Goal: Task Accomplishment & Management: Manage account settings

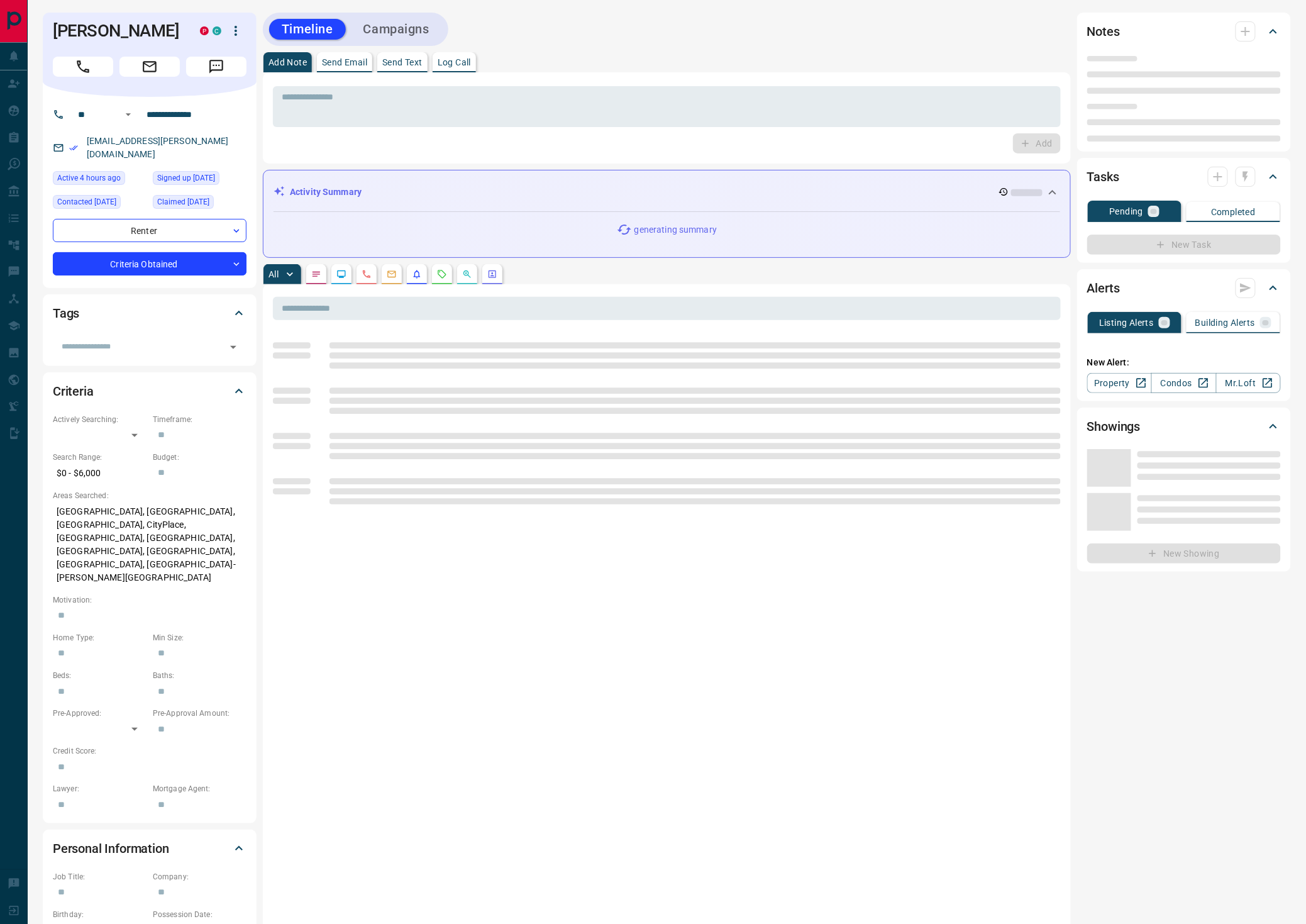
type input "**"
type input "**********"
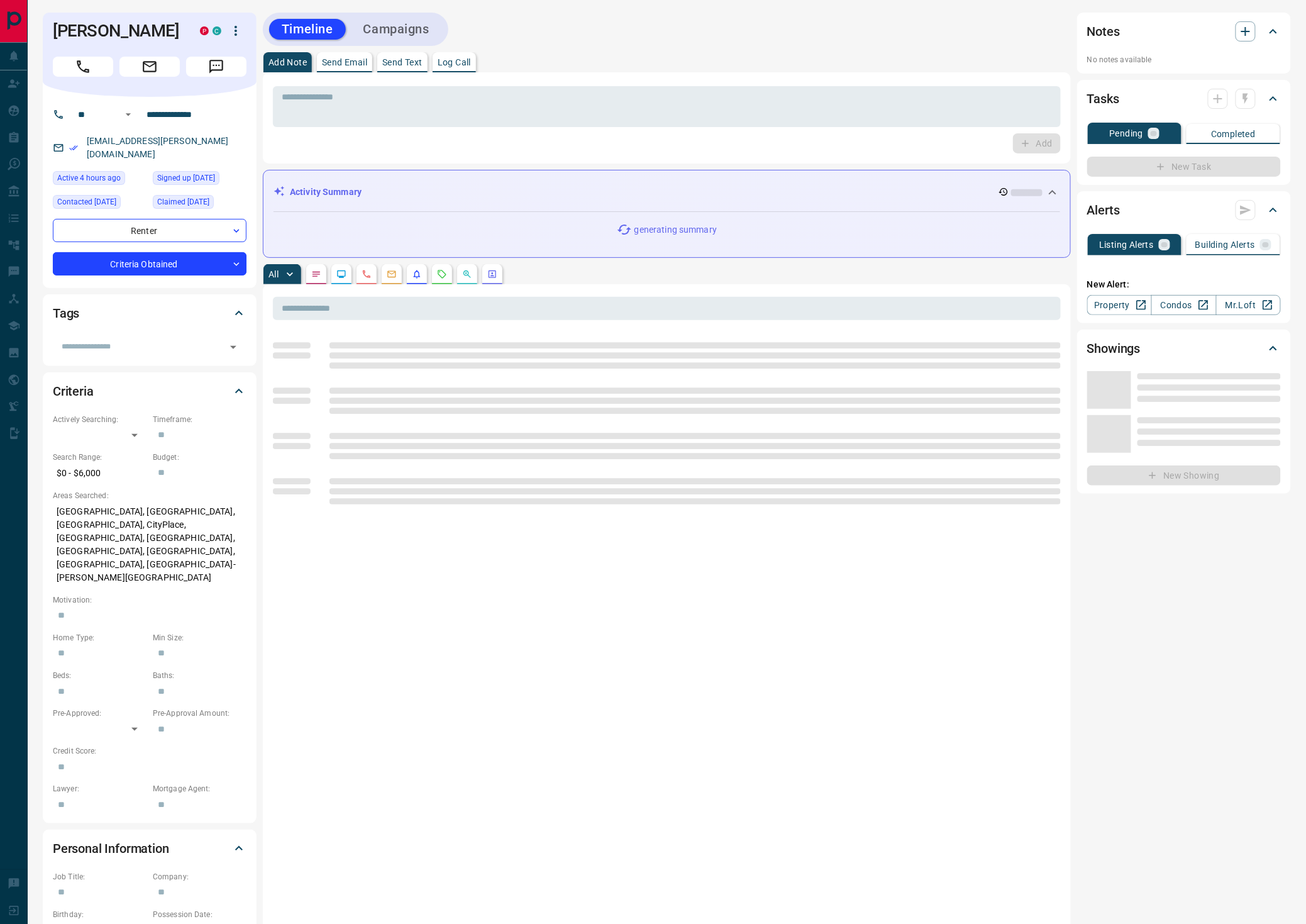
drag, startPoint x: 468, startPoint y: 64, endPoint x: 471, endPoint y: 69, distance: 5.8
click at [468, 65] on p "Log Call" at bounding box center [454, 62] width 33 height 9
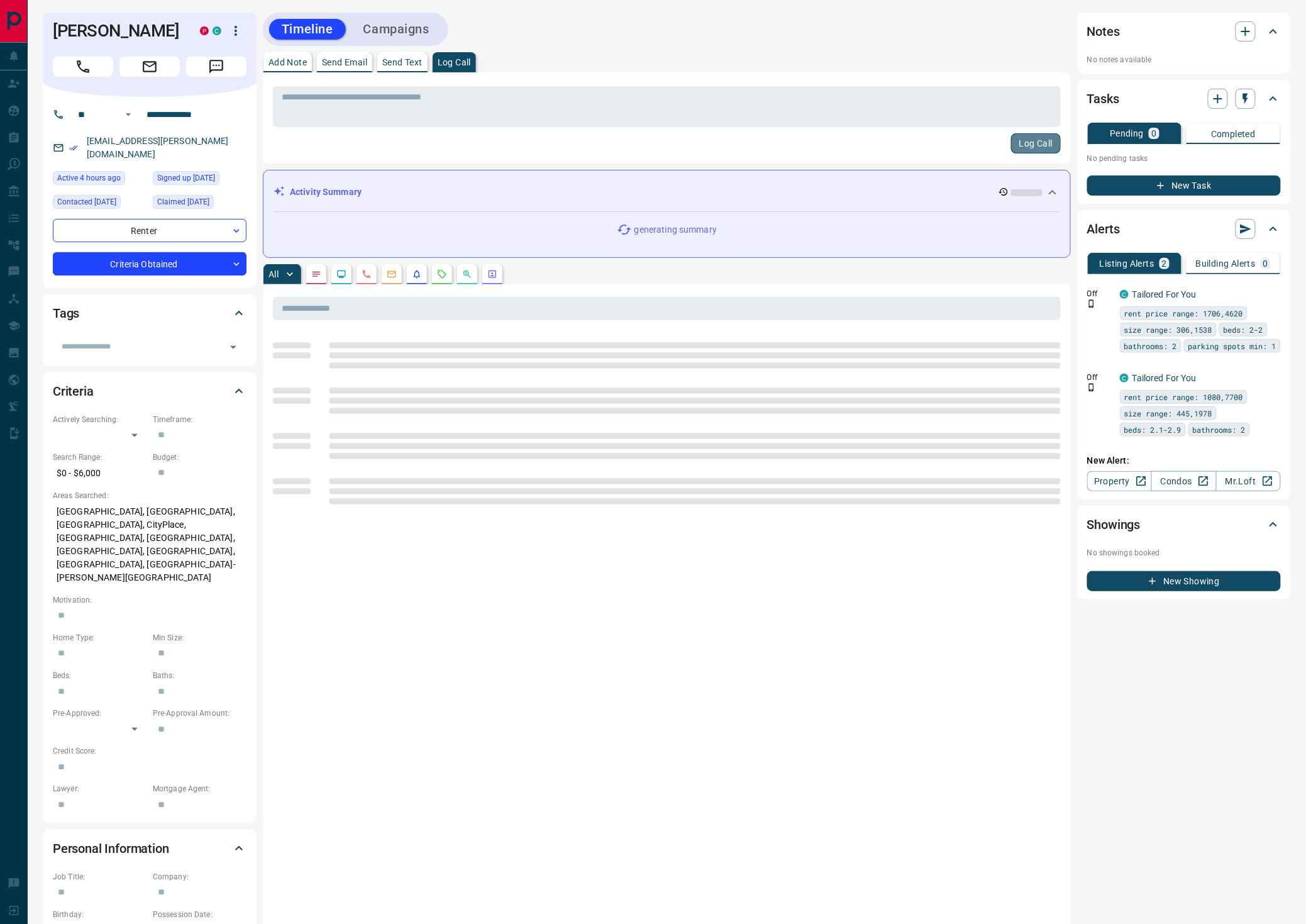
click at [1024, 137] on button "Log Call" at bounding box center [1036, 144] width 50 height 20
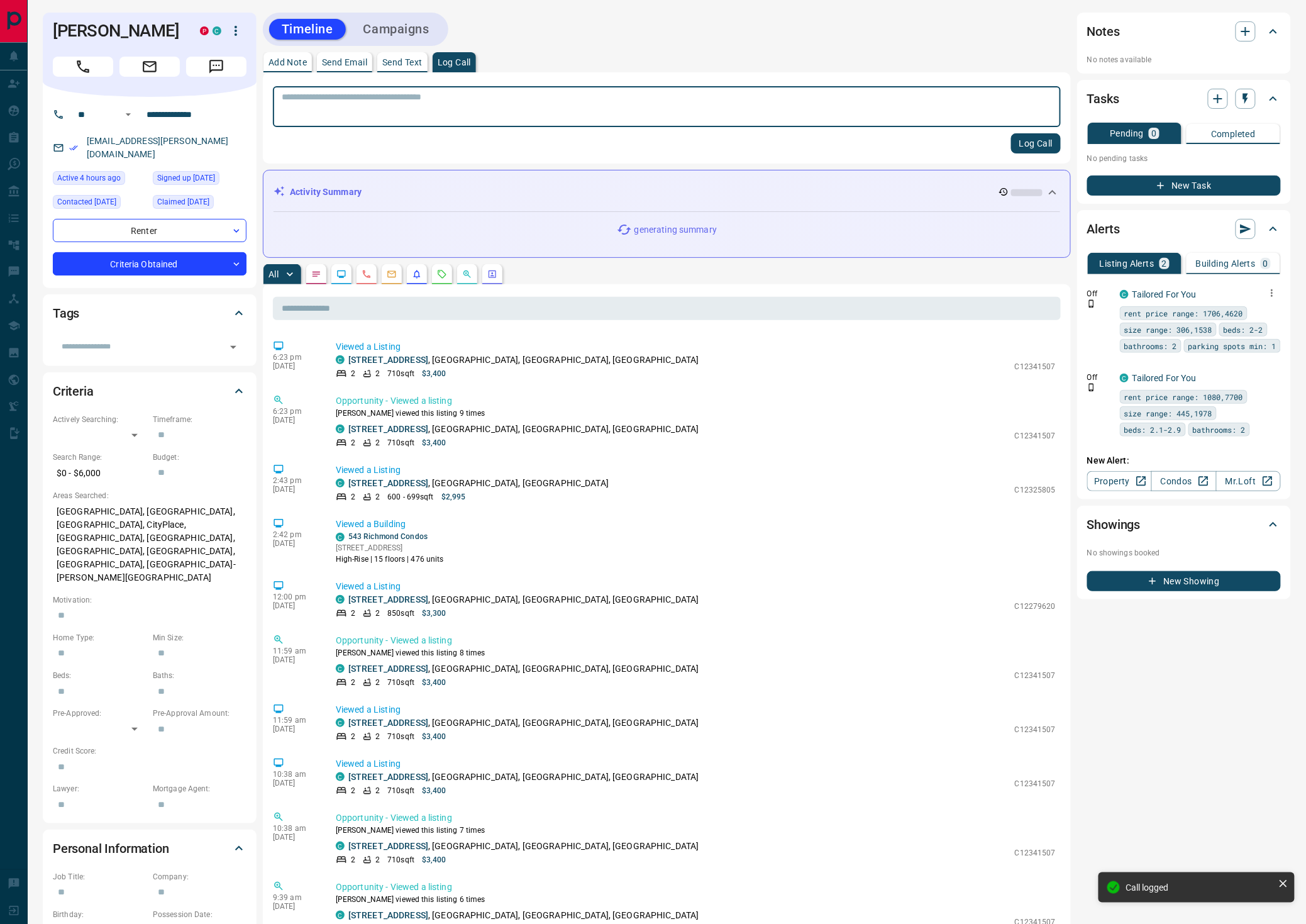
click at [1276, 288] on icon "button" at bounding box center [1273, 293] width 12 height 12
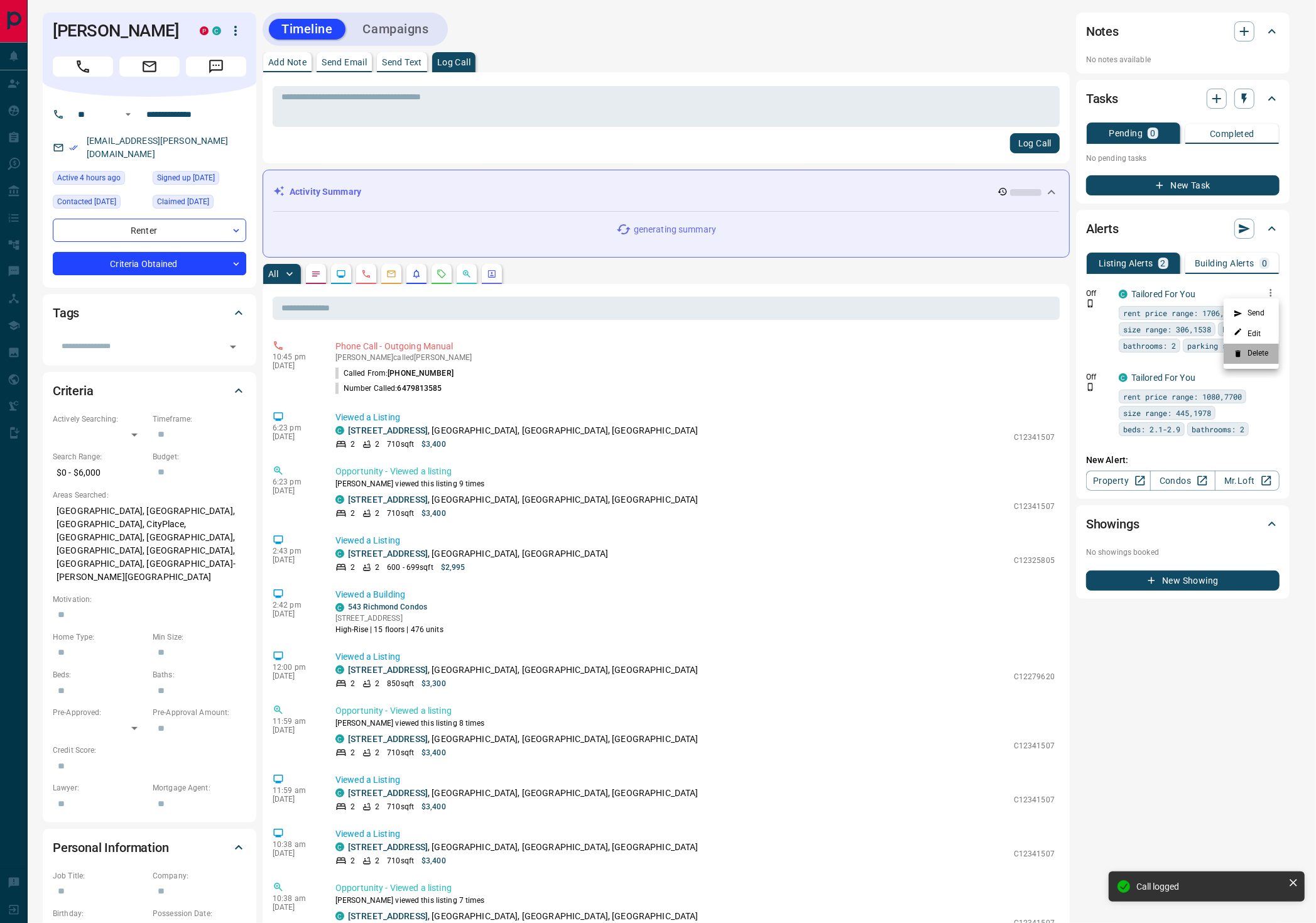
click at [1245, 351] on li "Delete" at bounding box center [1251, 354] width 56 height 20
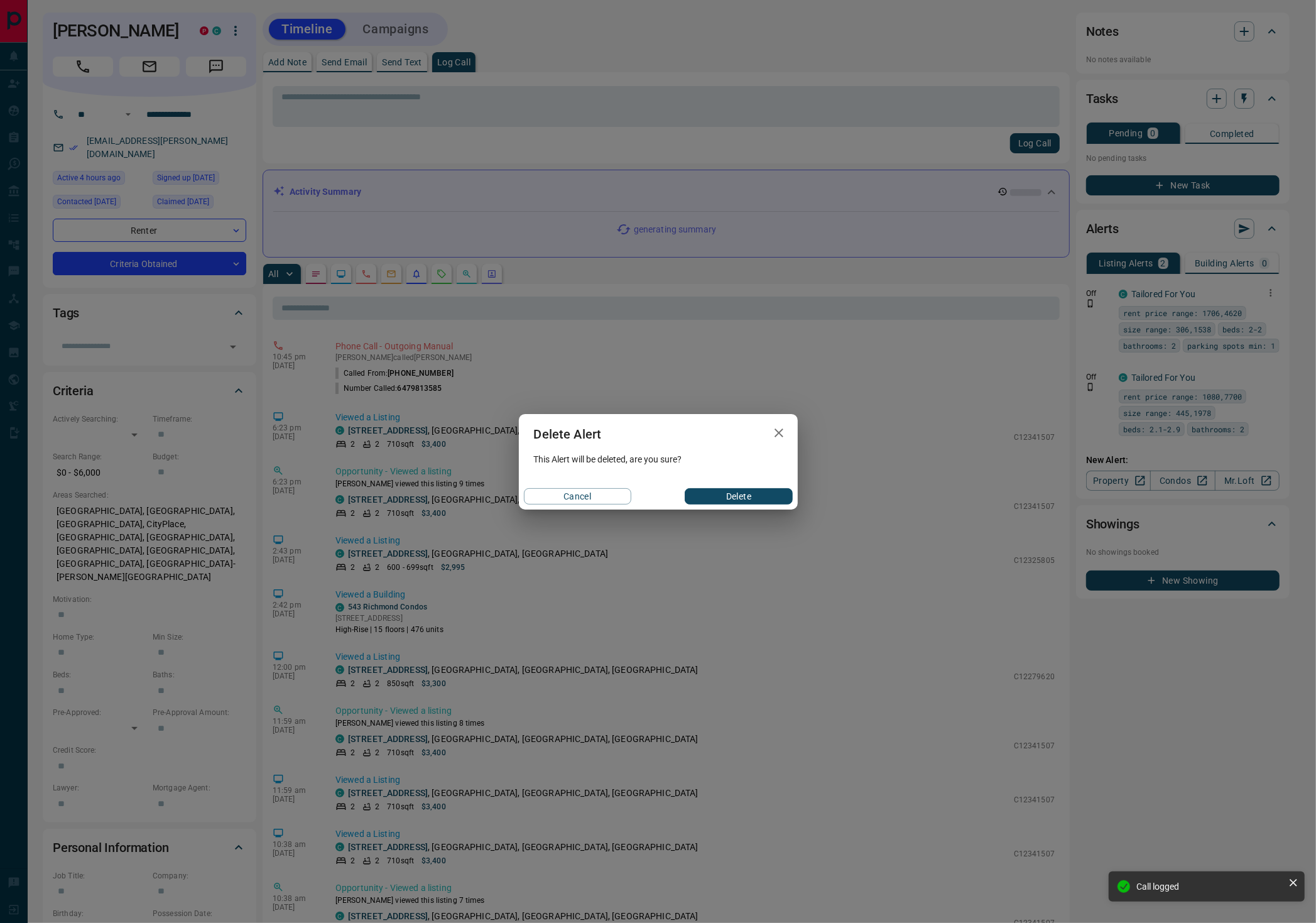
click at [723, 498] on button "Delete" at bounding box center [738, 497] width 108 height 17
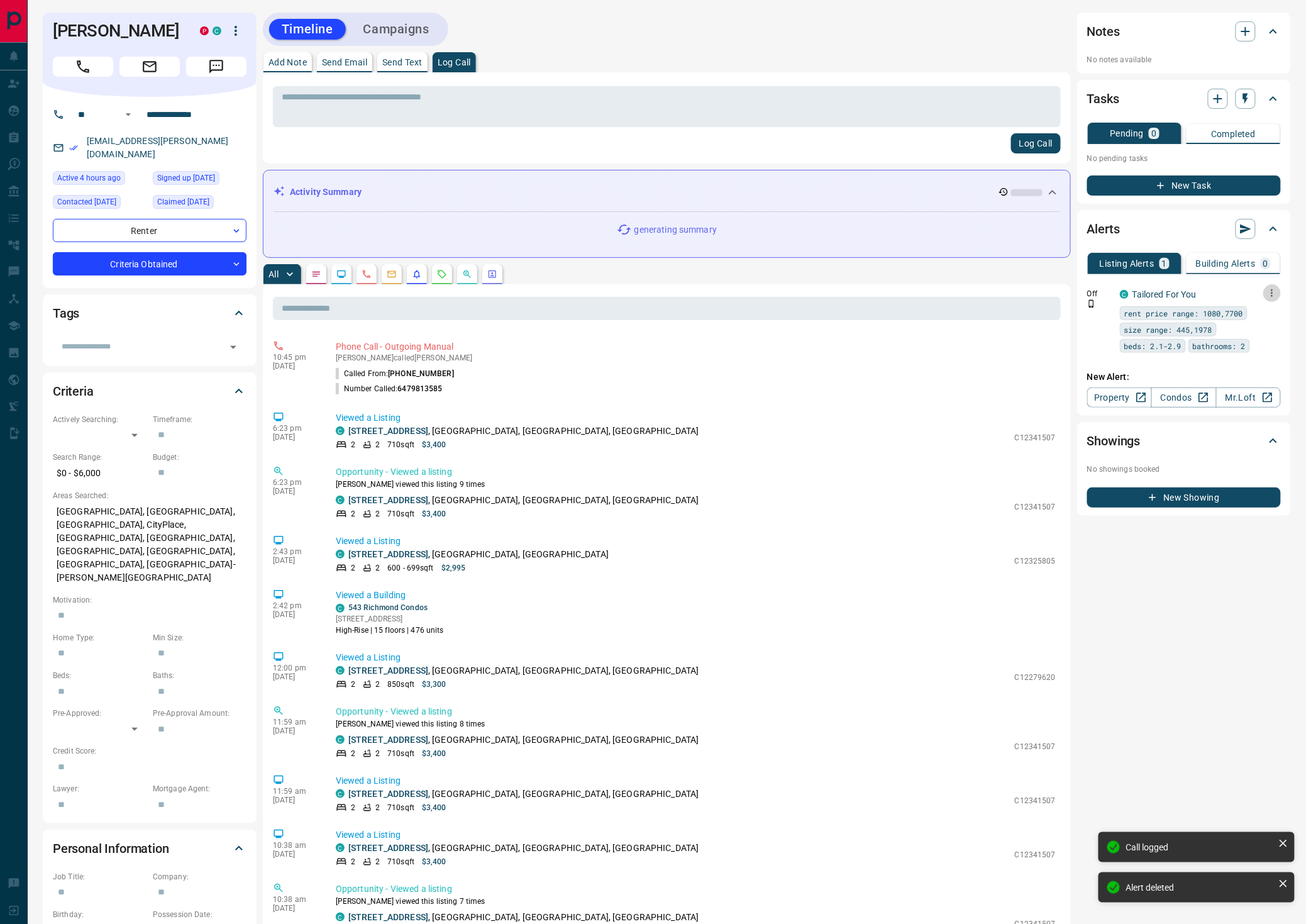
click at [1275, 288] on icon "button" at bounding box center [1273, 293] width 12 height 12
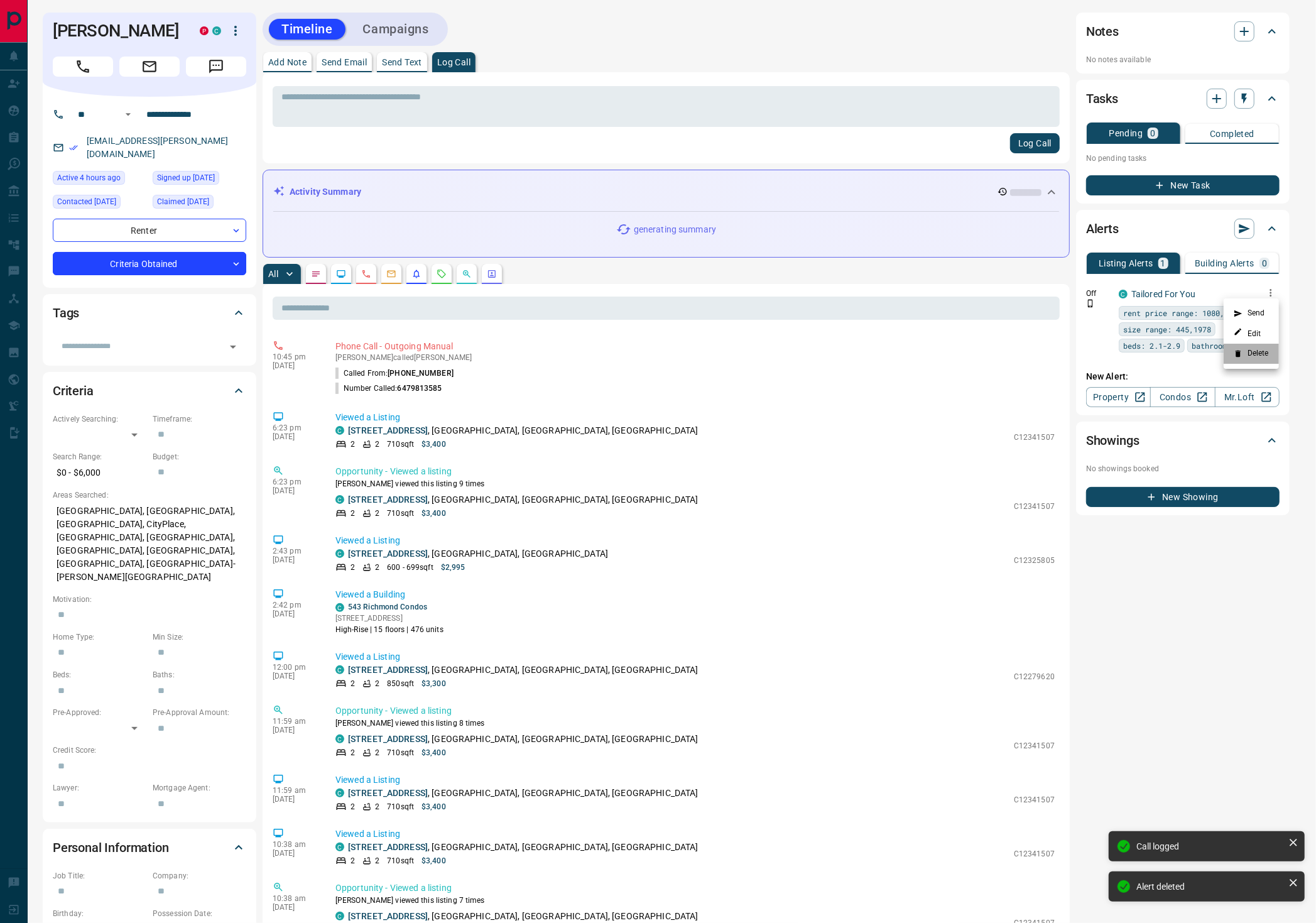
click at [1258, 349] on li "Delete" at bounding box center [1251, 354] width 56 height 20
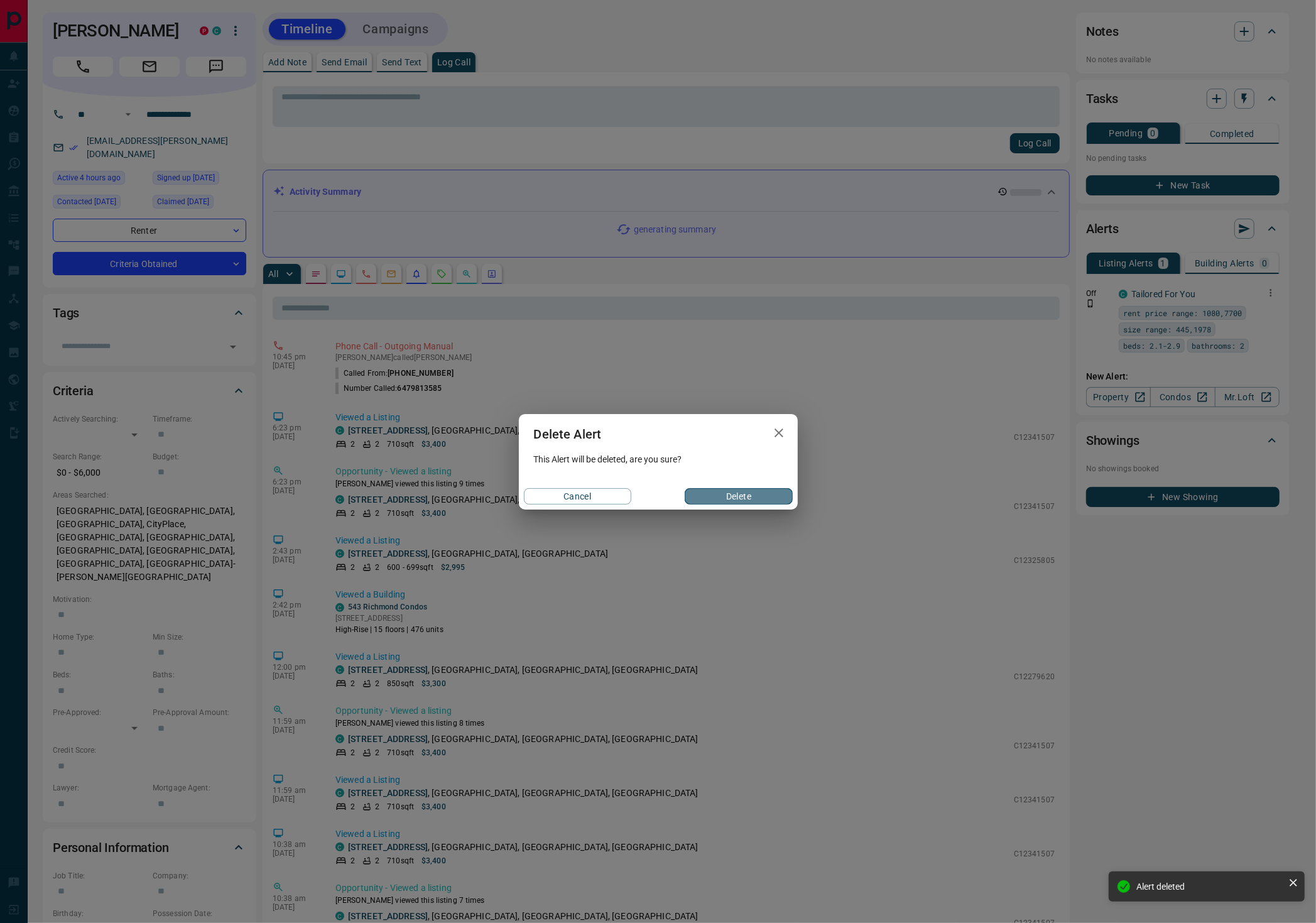
drag, startPoint x: 743, startPoint y: 499, endPoint x: 485, endPoint y: 466, distance: 260.1
click at [743, 502] on button "Delete" at bounding box center [738, 497] width 108 height 17
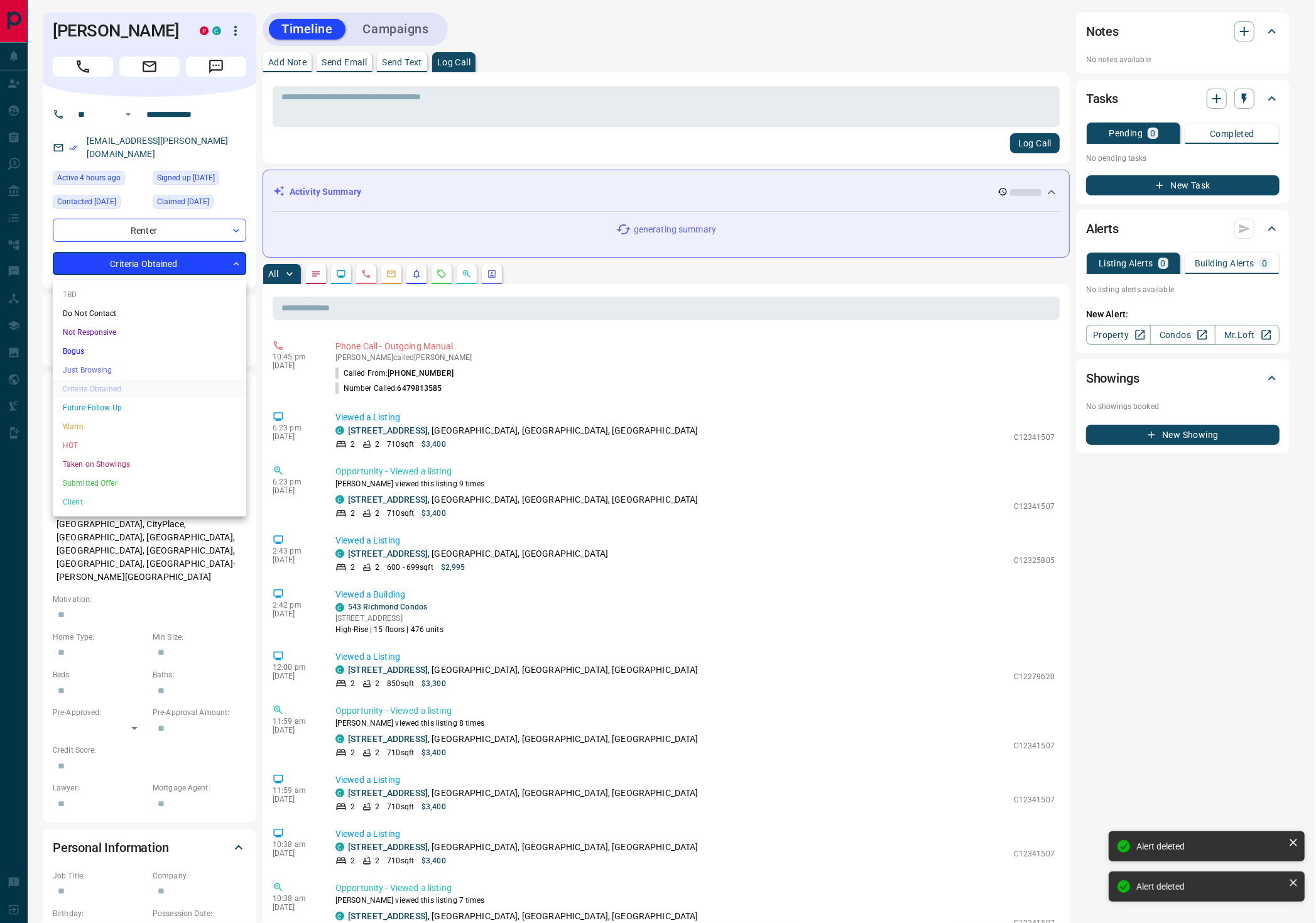
click at [130, 268] on body "**********" at bounding box center [658, 683] width 1316 height 1367
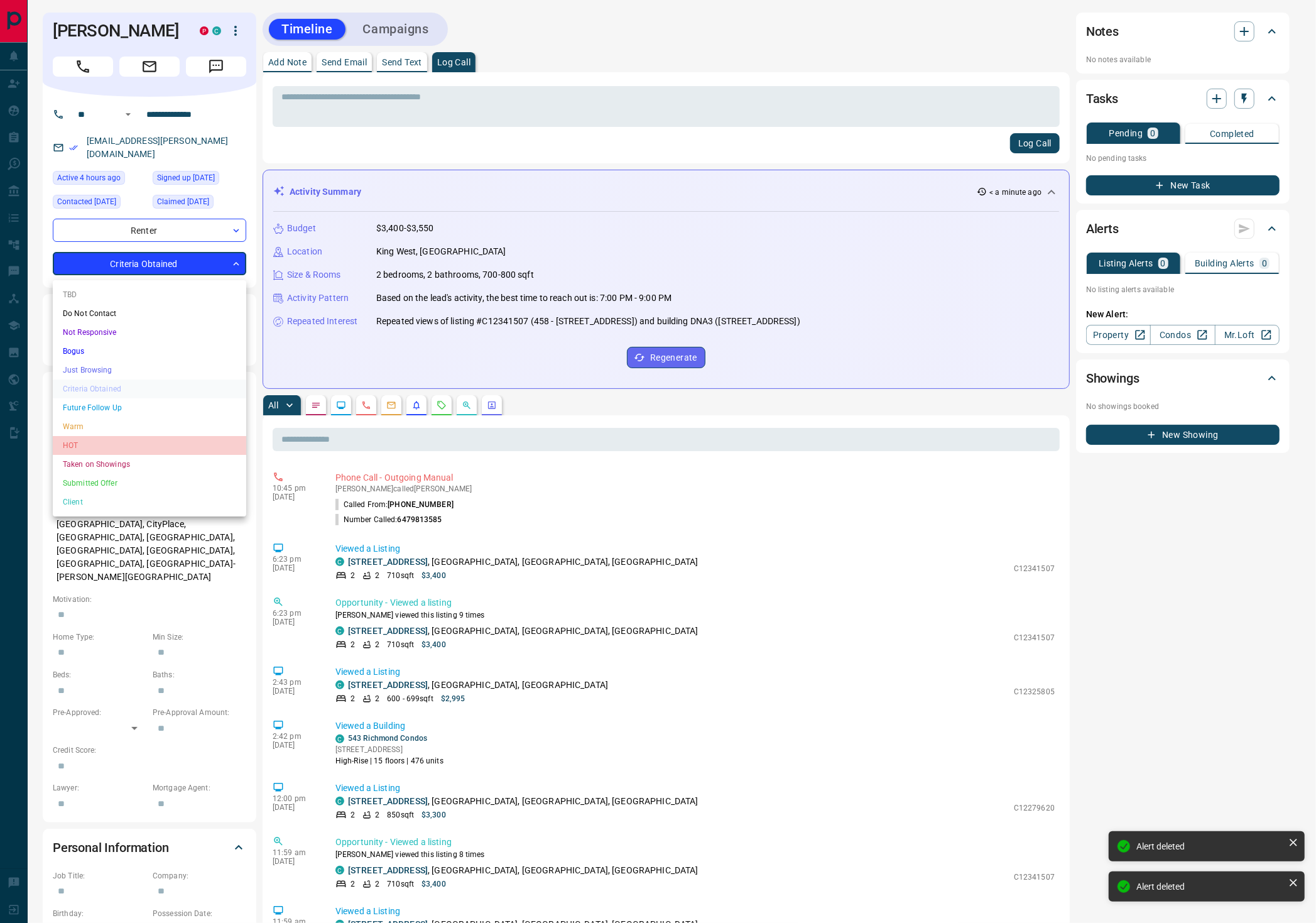
drag, startPoint x: 110, startPoint y: 442, endPoint x: 97, endPoint y: 333, distance: 109.8
click at [110, 442] on li "HOT" at bounding box center [149, 445] width 193 height 19
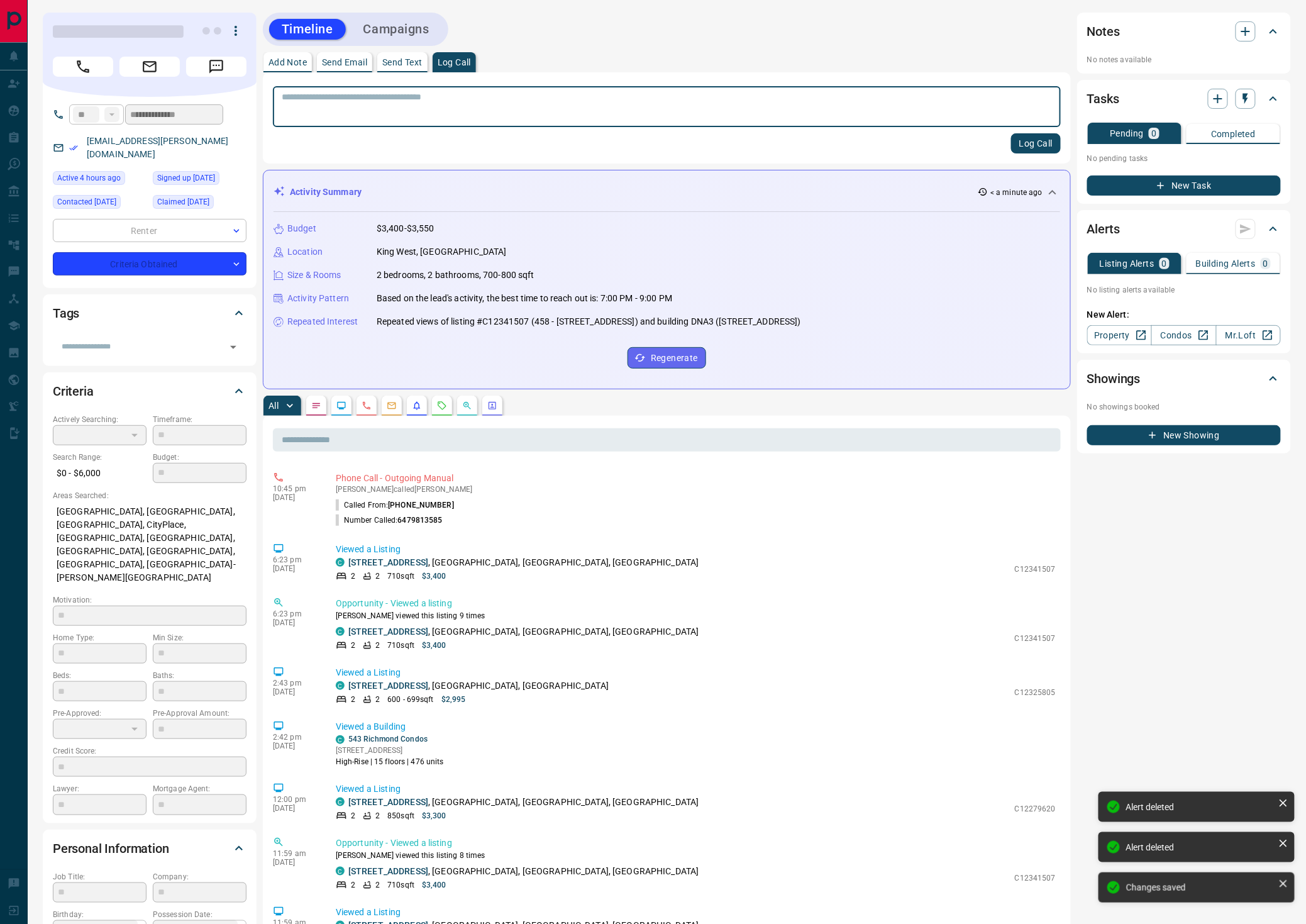
type input "*"
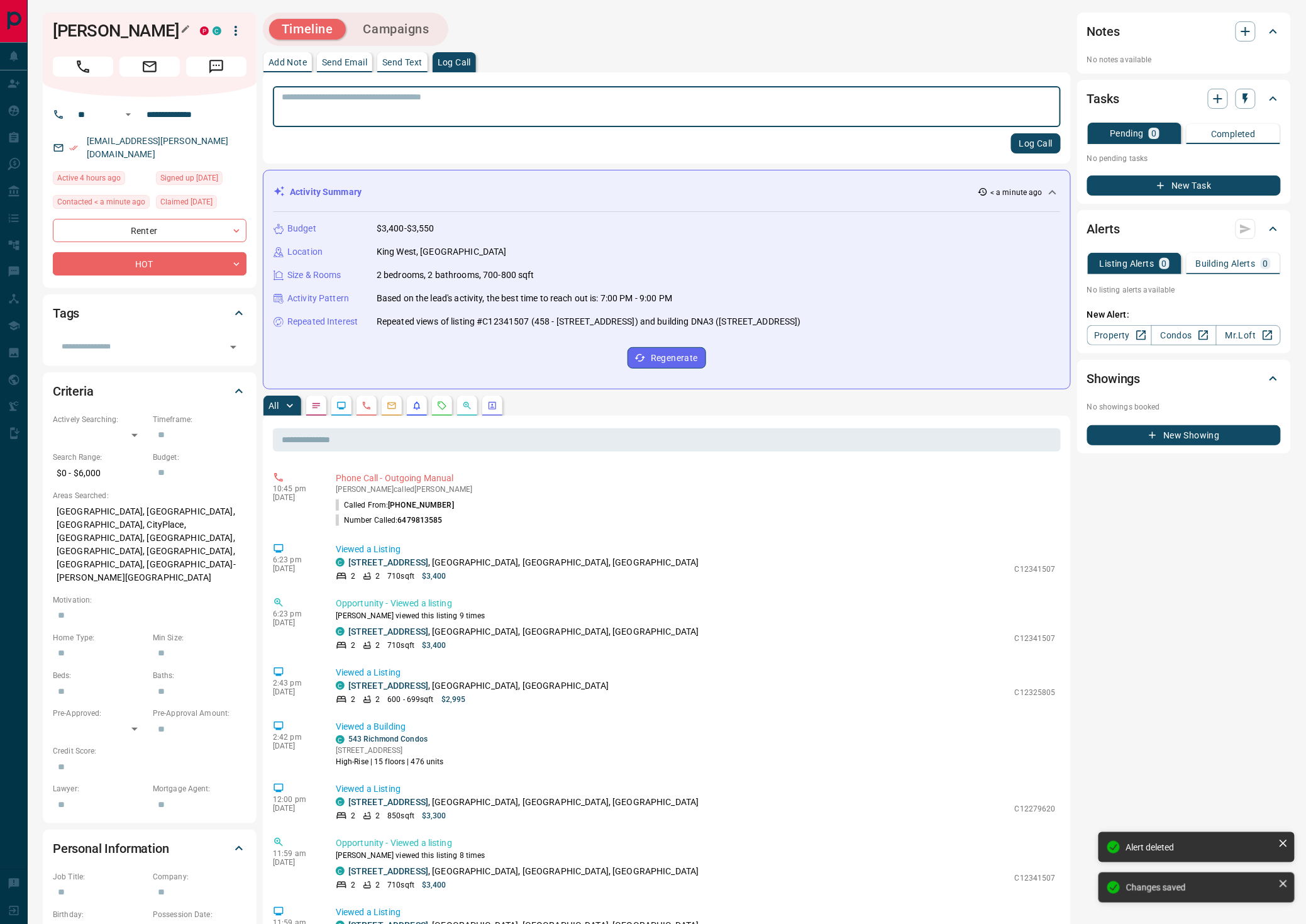
drag, startPoint x: 53, startPoint y: 27, endPoint x: 118, endPoint y: 48, distance: 68.3
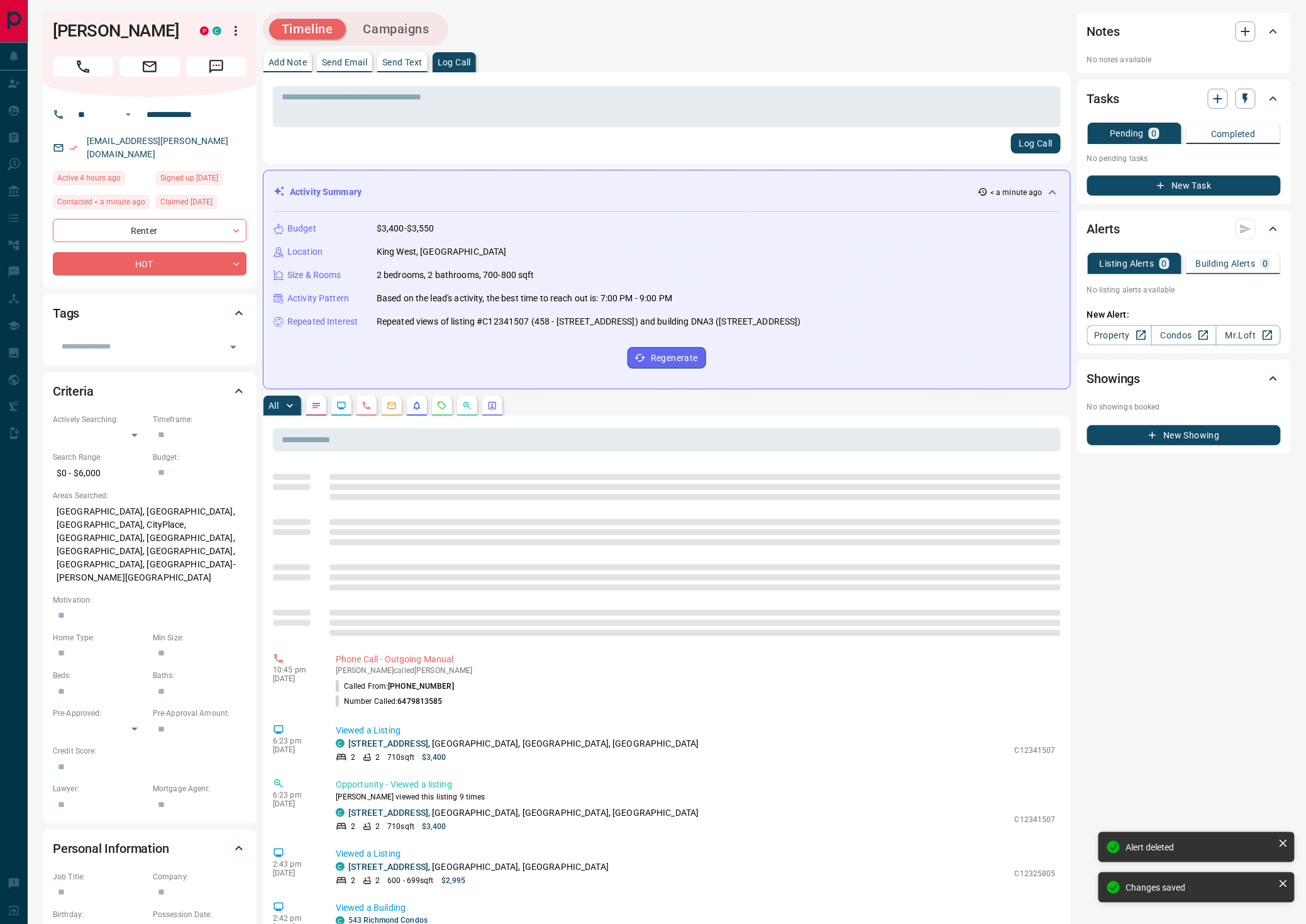
drag, startPoint x: 120, startPoint y: 48, endPoint x: 43, endPoint y: 18, distance: 82.6
click at [43, 18] on div "[PERSON_NAME] P C" at bounding box center [150, 54] width 214 height 85
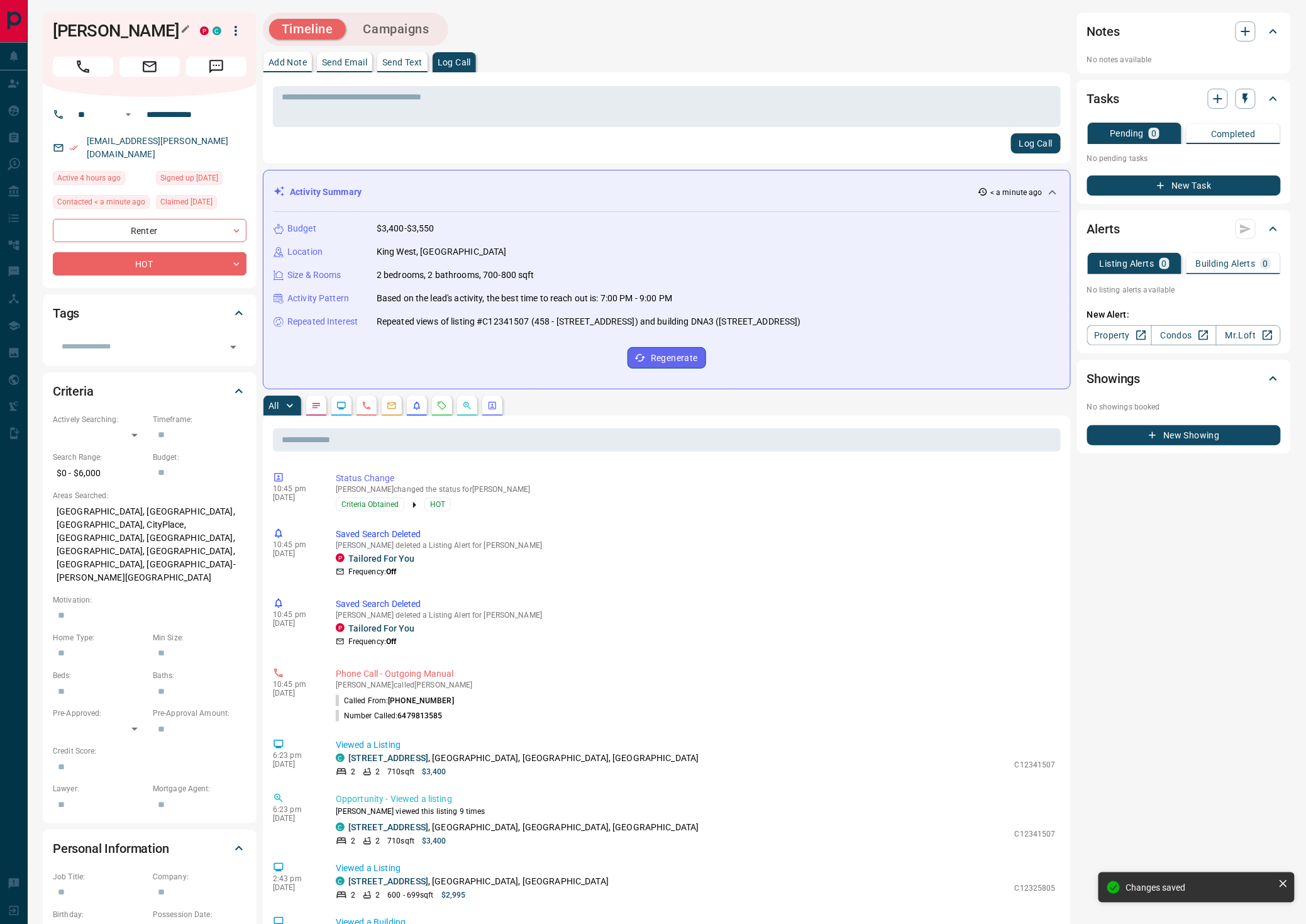
copy h1 "[PERSON_NAME]"
click at [438, 402] on button "button" at bounding box center [442, 406] width 20 height 20
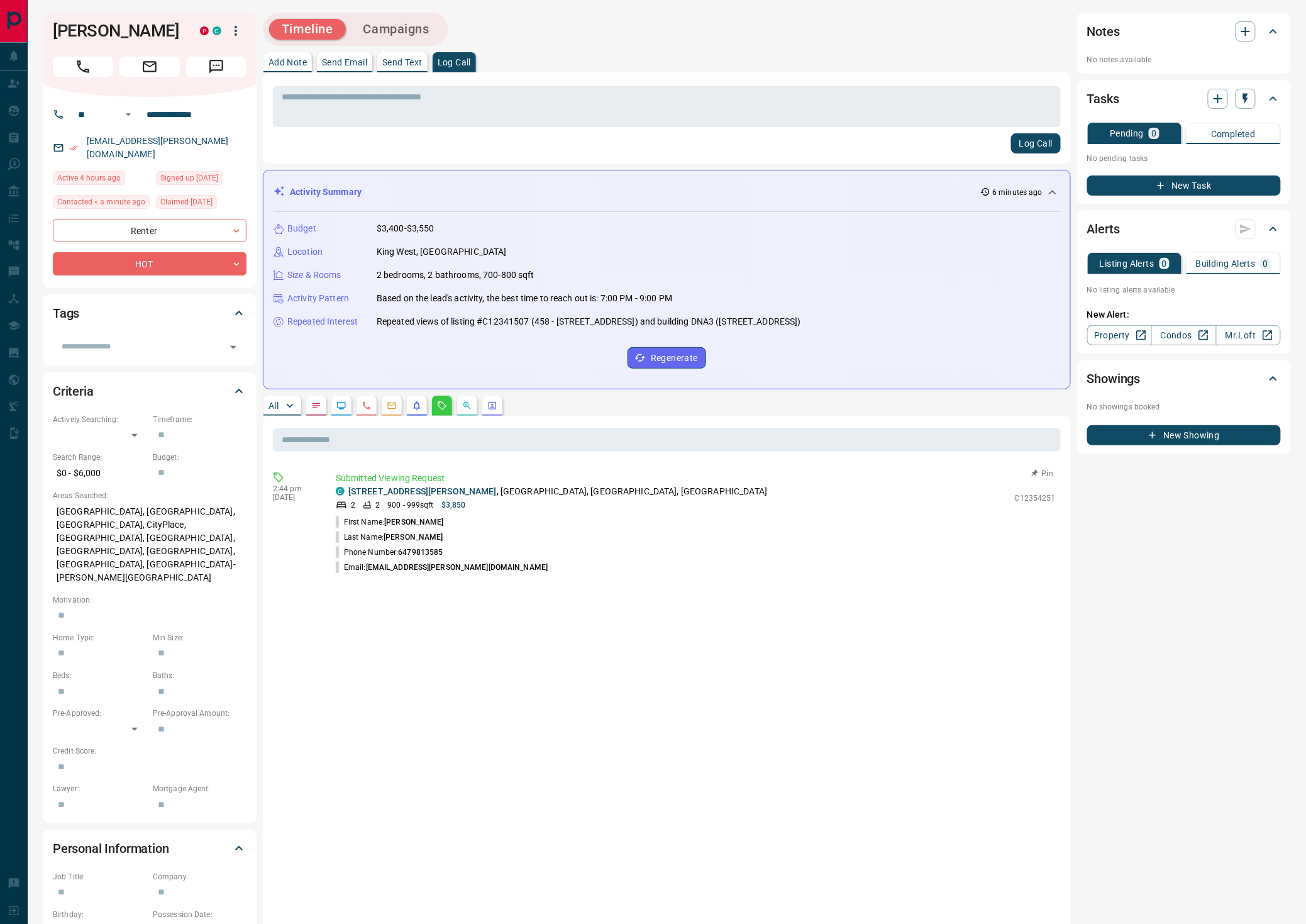
click at [1042, 468] on button "Pin" at bounding box center [1042, 474] width 37 height 12
drag, startPoint x: 449, startPoint y: 552, endPoint x: 351, endPoint y: 519, distance: 103.4
click at [345, 519] on ul "First Name: [PERSON_NAME] Last Name: [PERSON_NAME] Phone Number: [PHONE_NUMBER]…" at bounding box center [696, 545] width 720 height 61
copy ul "First Name: [PERSON_NAME] Last Name: [PERSON_NAME] Phone Number: [PHONE_NUMBER]…"
click at [1246, 25] on icon "button" at bounding box center [1245, 31] width 15 height 15
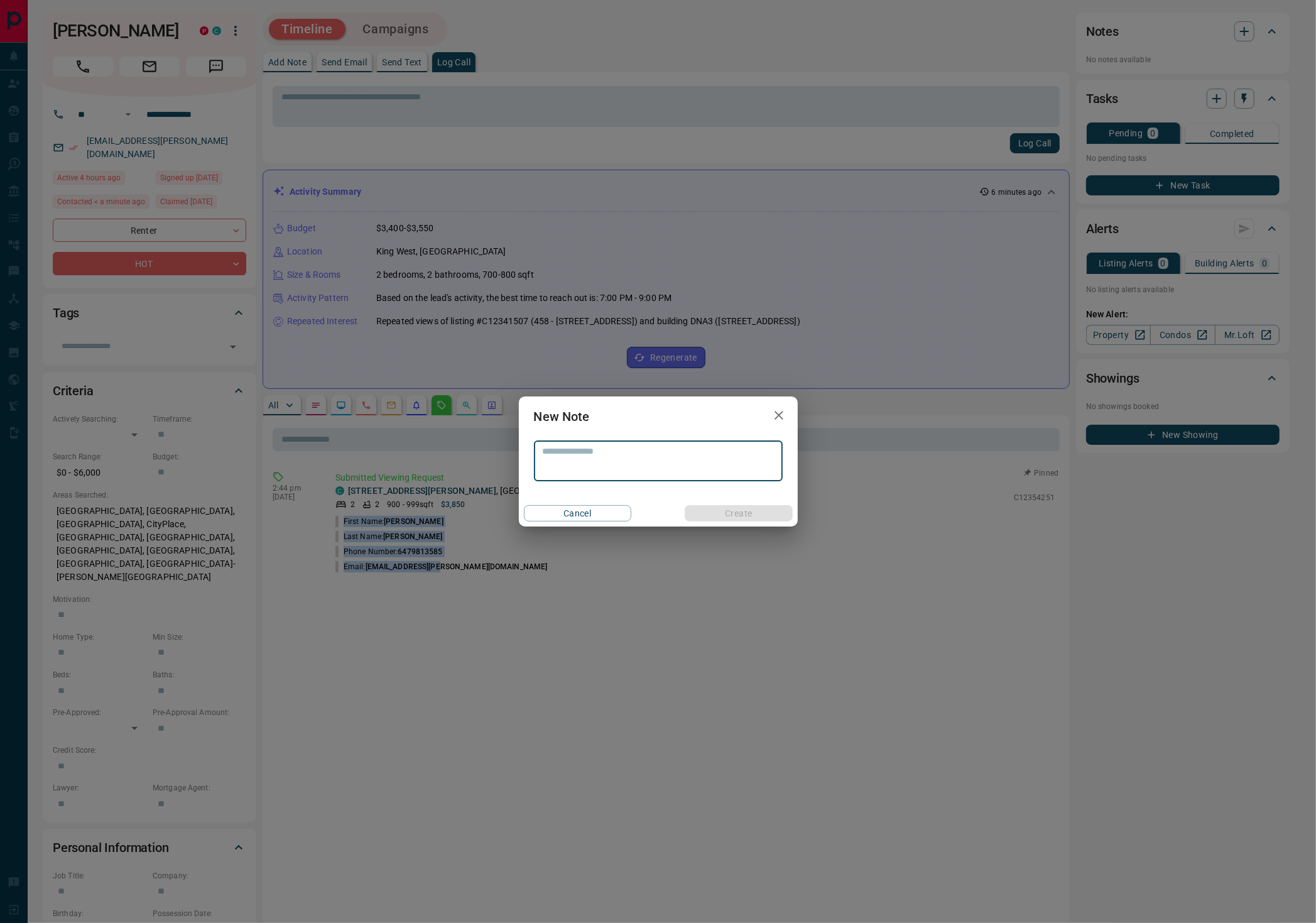
click at [584, 459] on textarea at bounding box center [658, 461] width 231 height 30
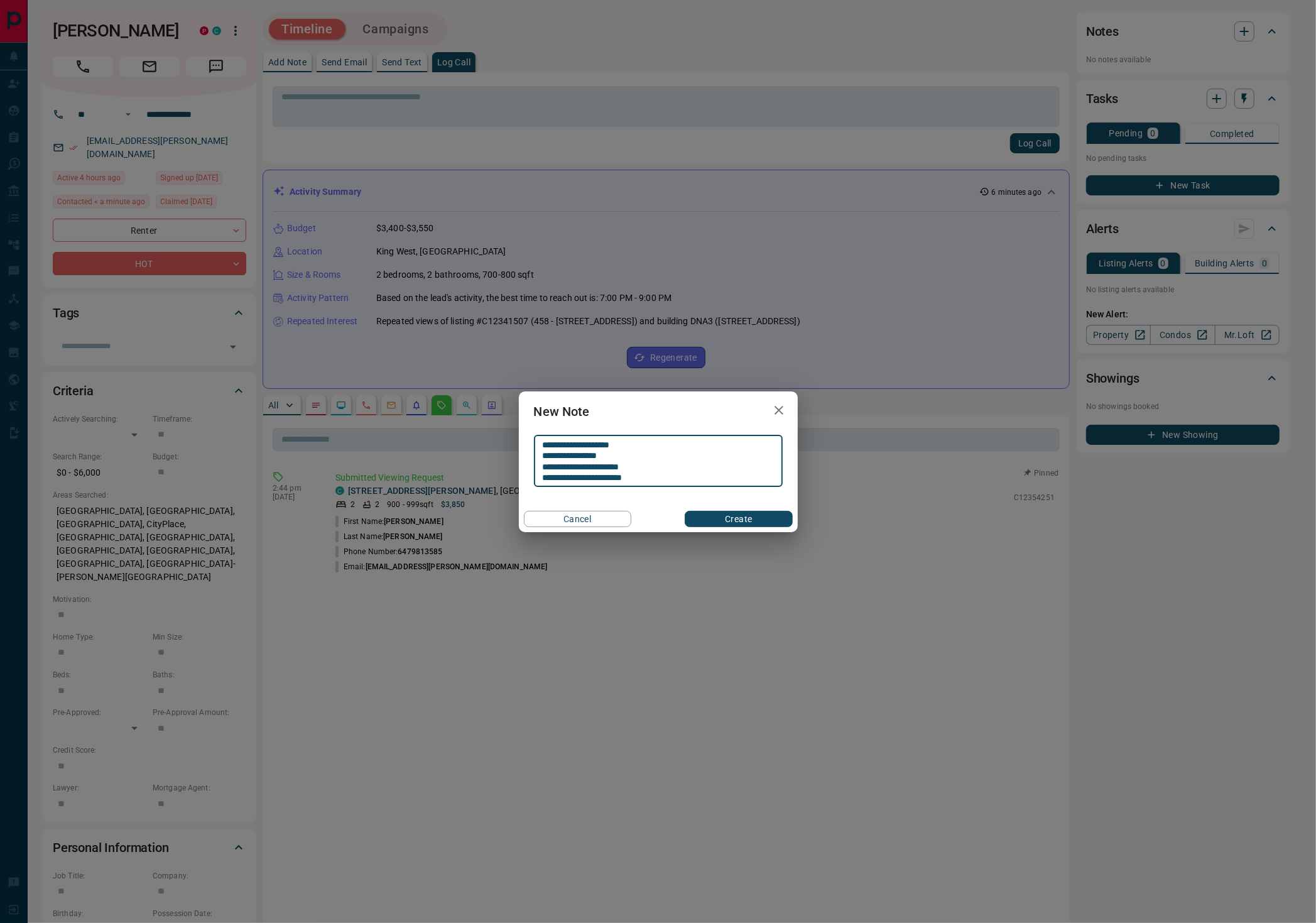
type textarea "**********"
click at [709, 518] on button "Create" at bounding box center [738, 519] width 108 height 17
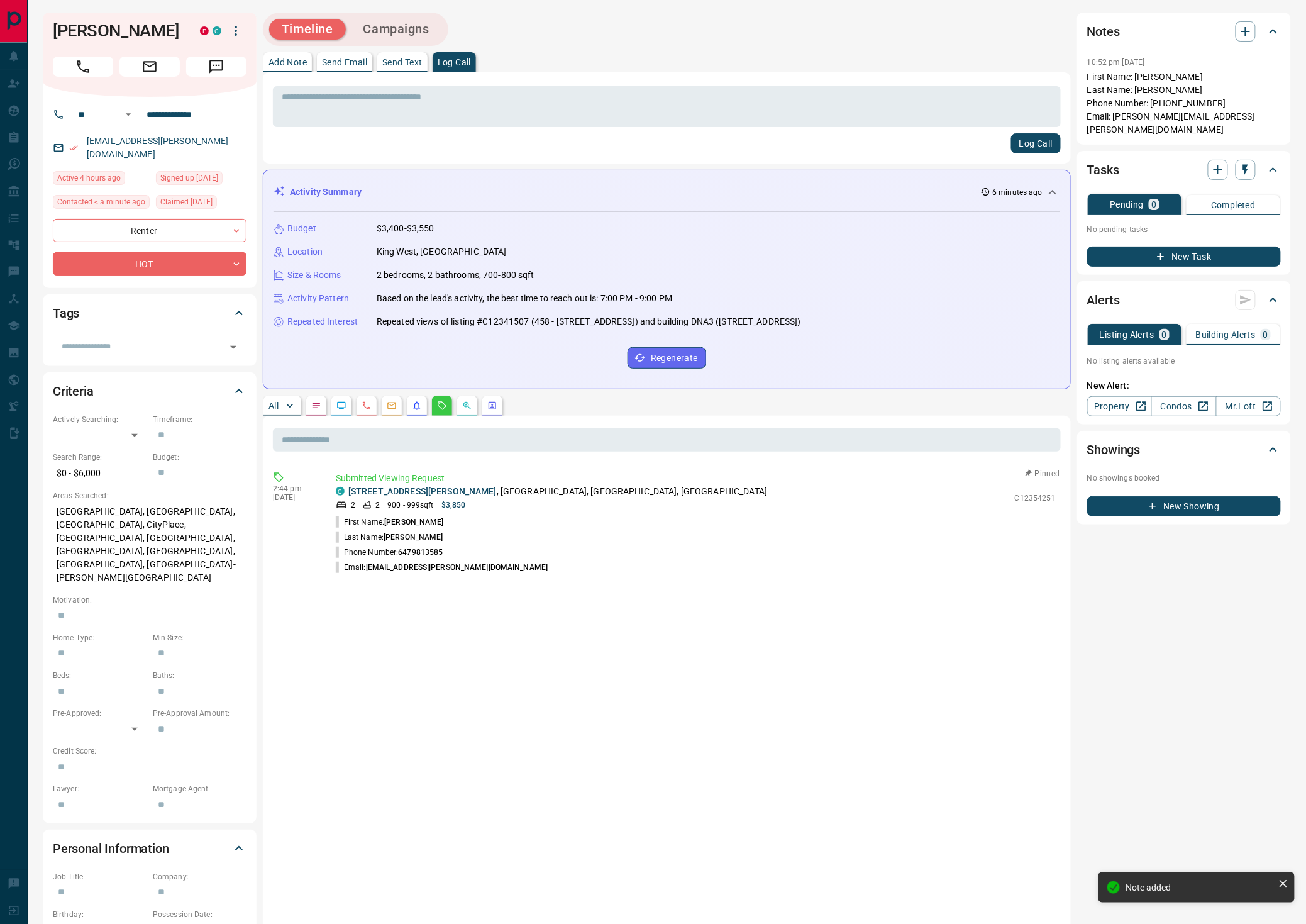
drag, startPoint x: 416, startPoint y: 25, endPoint x: 433, endPoint y: 46, distance: 27.0
click at [416, 26] on button "Campaigns" at bounding box center [397, 29] width 91 height 21
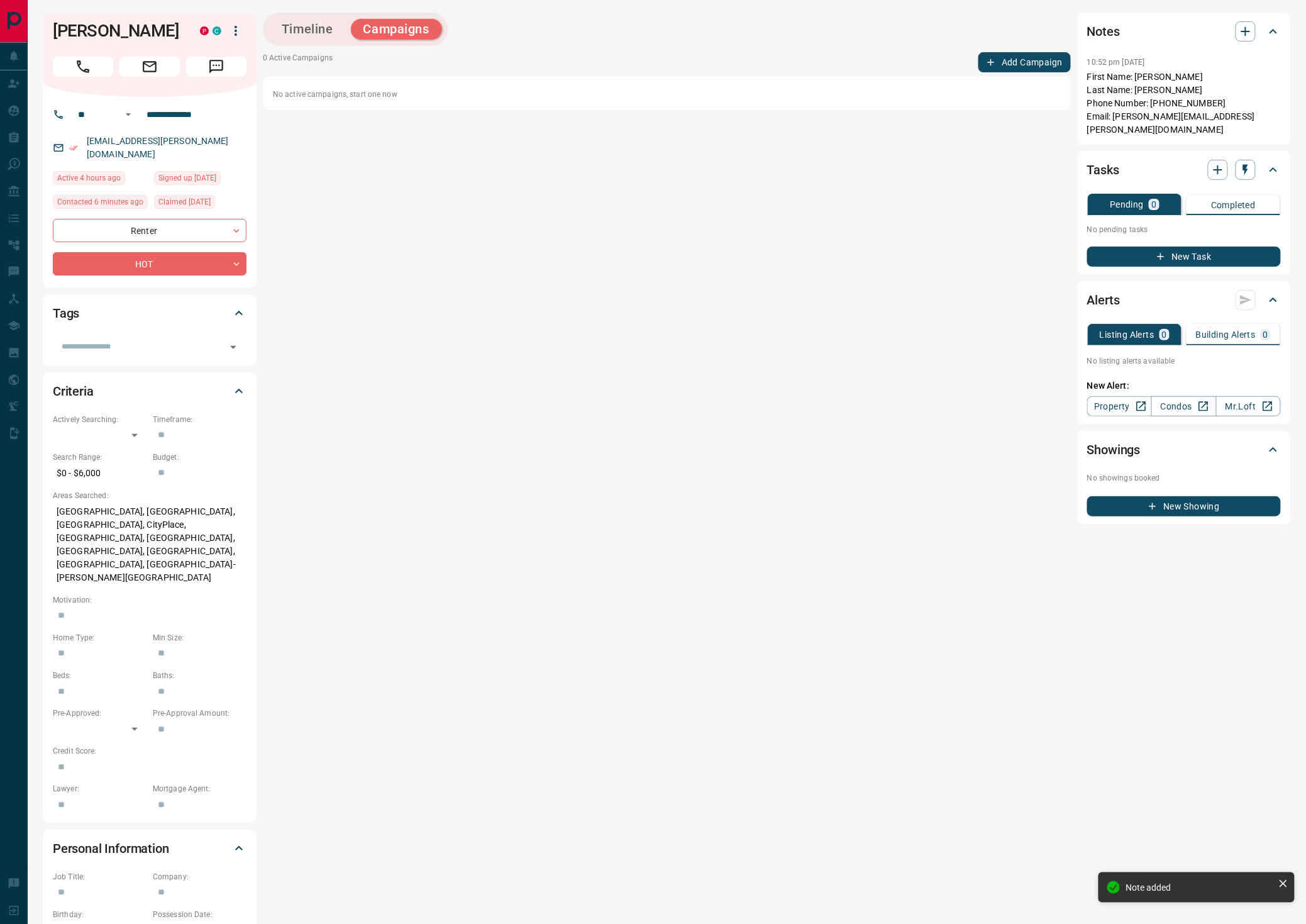
click at [1000, 60] on button "Add Campaign" at bounding box center [1025, 62] width 92 height 20
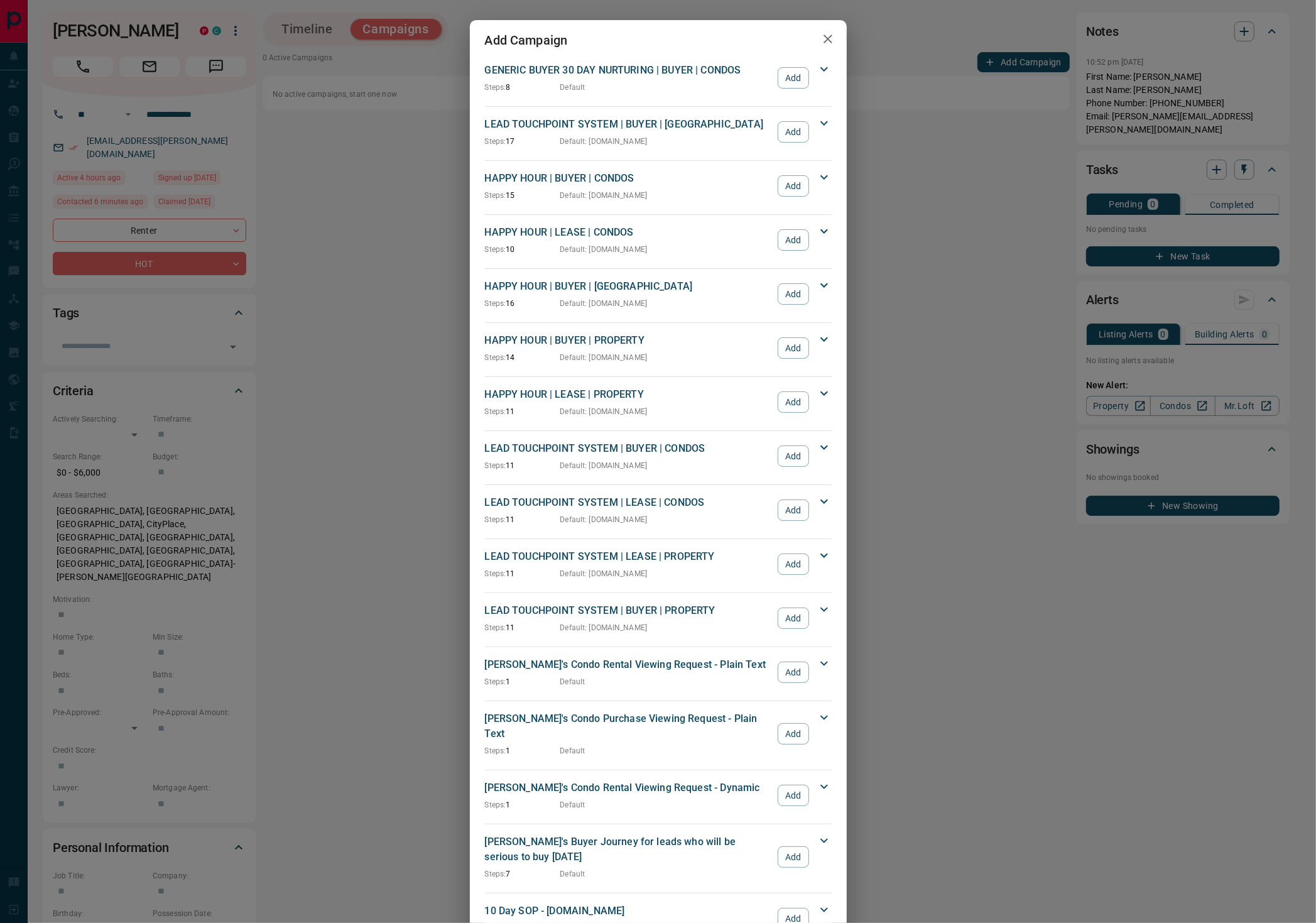
scroll to position [1188, 0]
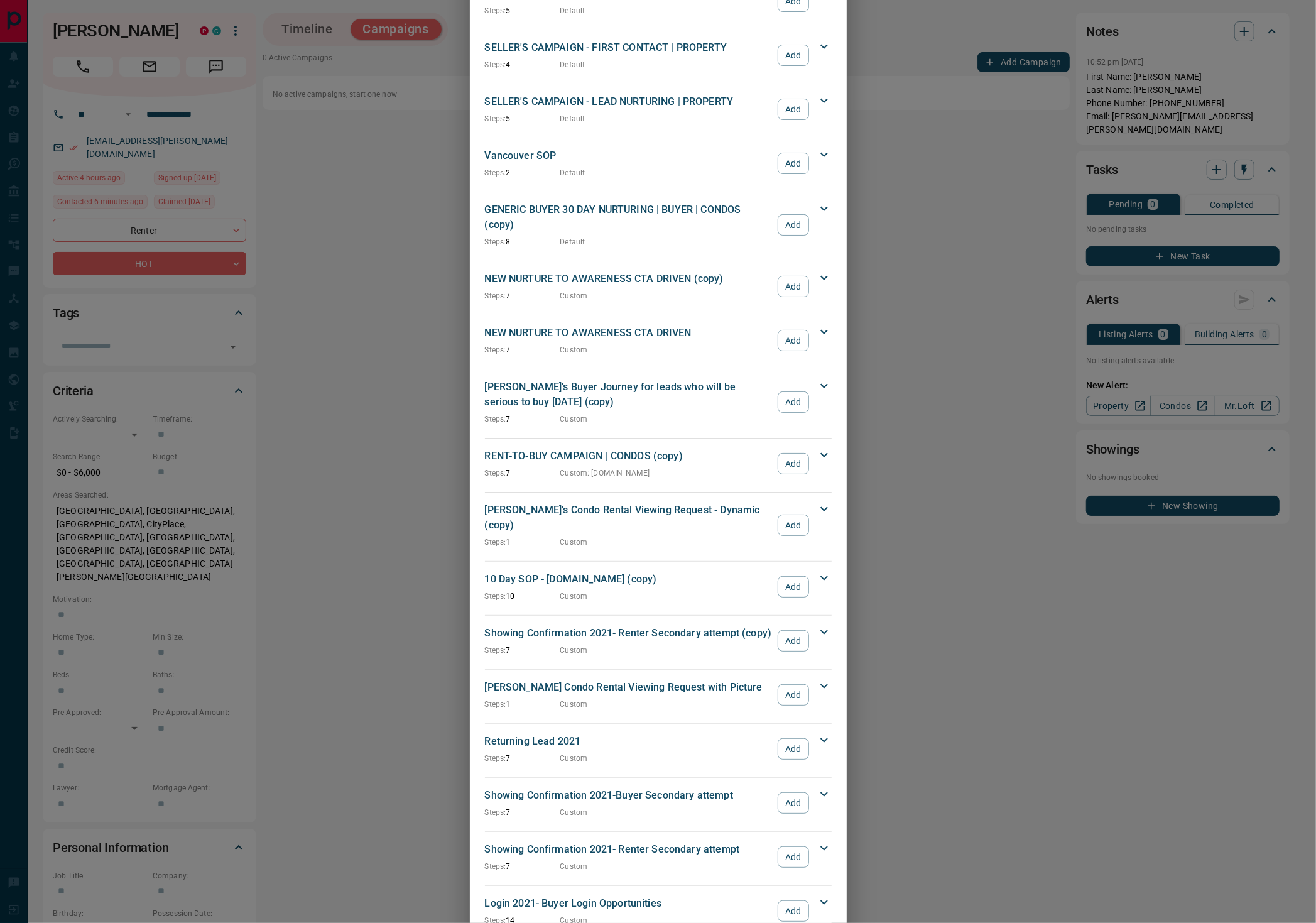
drag, startPoint x: 789, startPoint y: 809, endPoint x: 802, endPoint y: 809, distance: 13.0
click at [789, 847] on button "Add" at bounding box center [793, 857] width 31 height 22
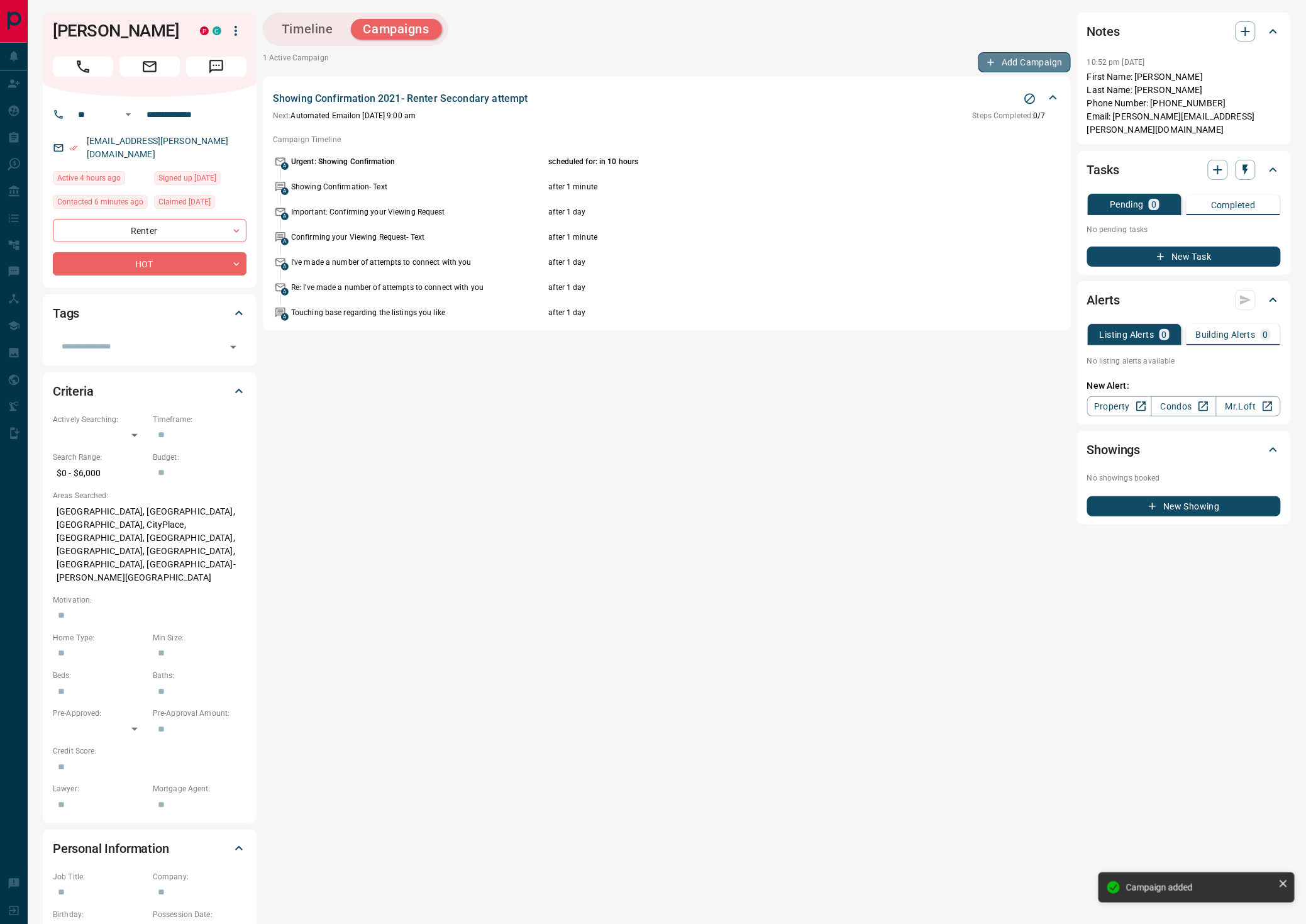
click at [1045, 64] on button "Add Campaign" at bounding box center [1025, 62] width 92 height 20
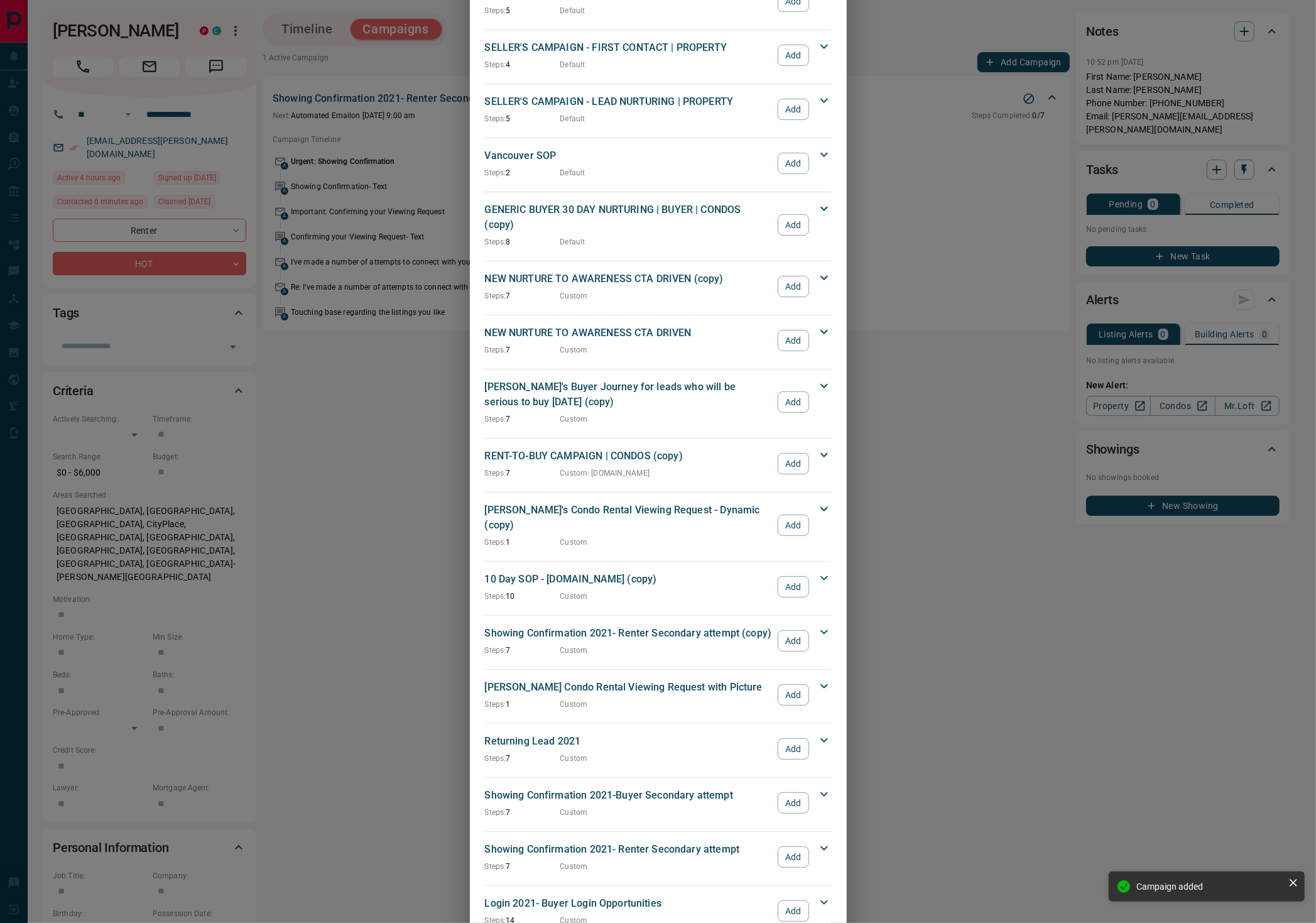
drag, startPoint x: 786, startPoint y: 755, endPoint x: 804, endPoint y: 766, distance: 21.1
click at [786, 792] on button "Add" at bounding box center [793, 803] width 31 height 22
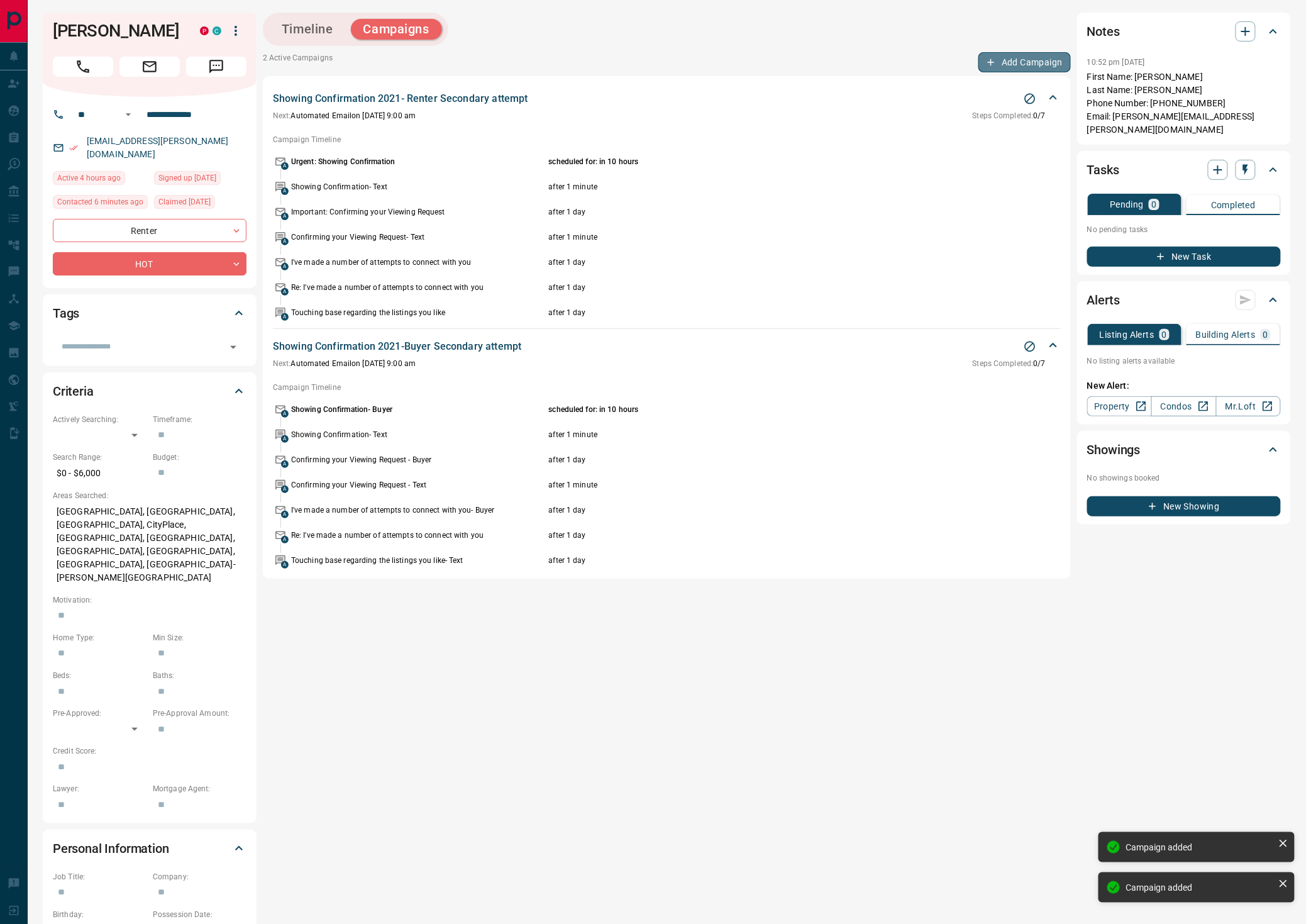
click at [1024, 66] on button "Add Campaign" at bounding box center [1025, 62] width 92 height 20
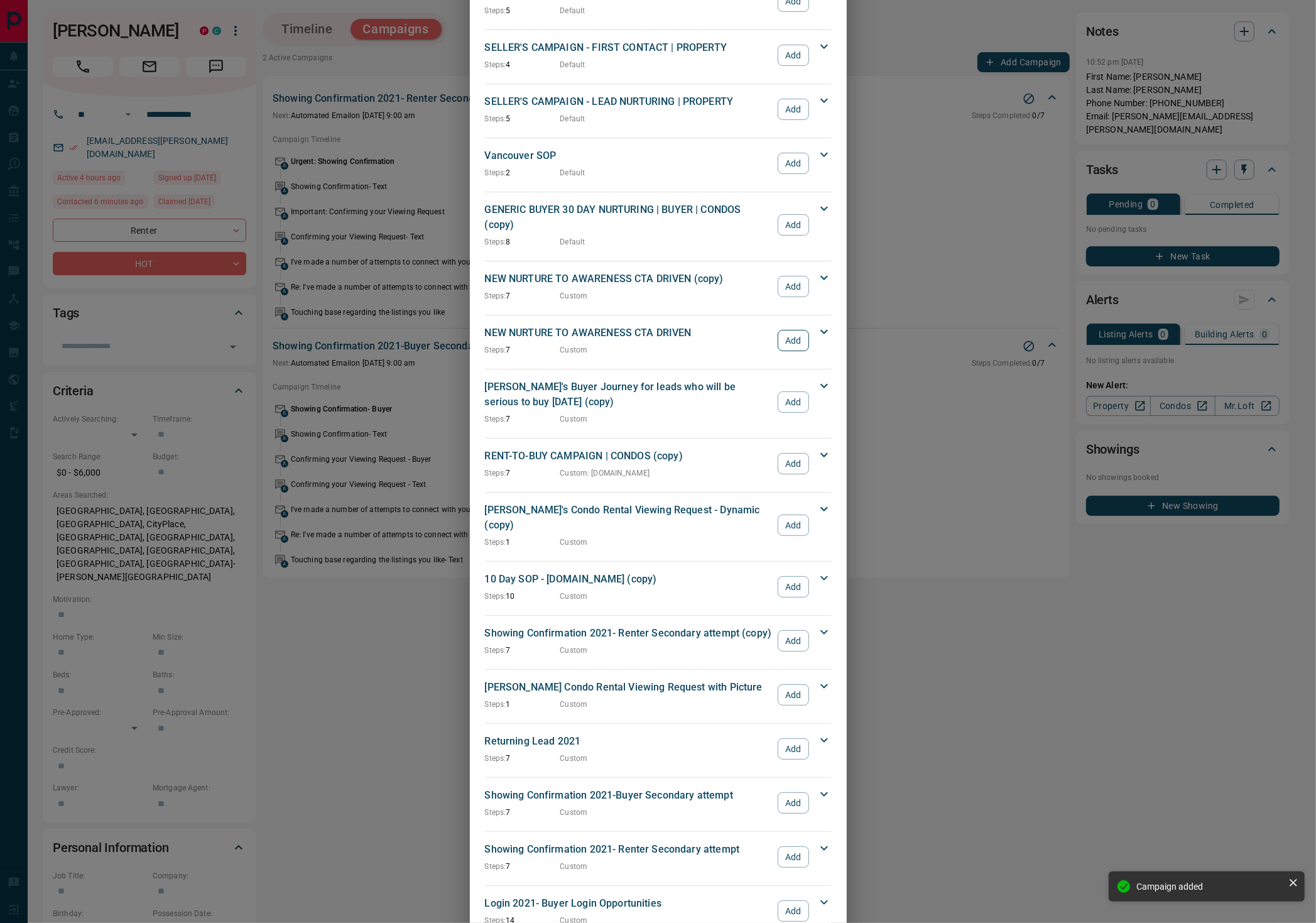
click at [786, 330] on button "Add" at bounding box center [793, 341] width 31 height 22
